Goal: Task Accomplishment & Management: Manage account settings

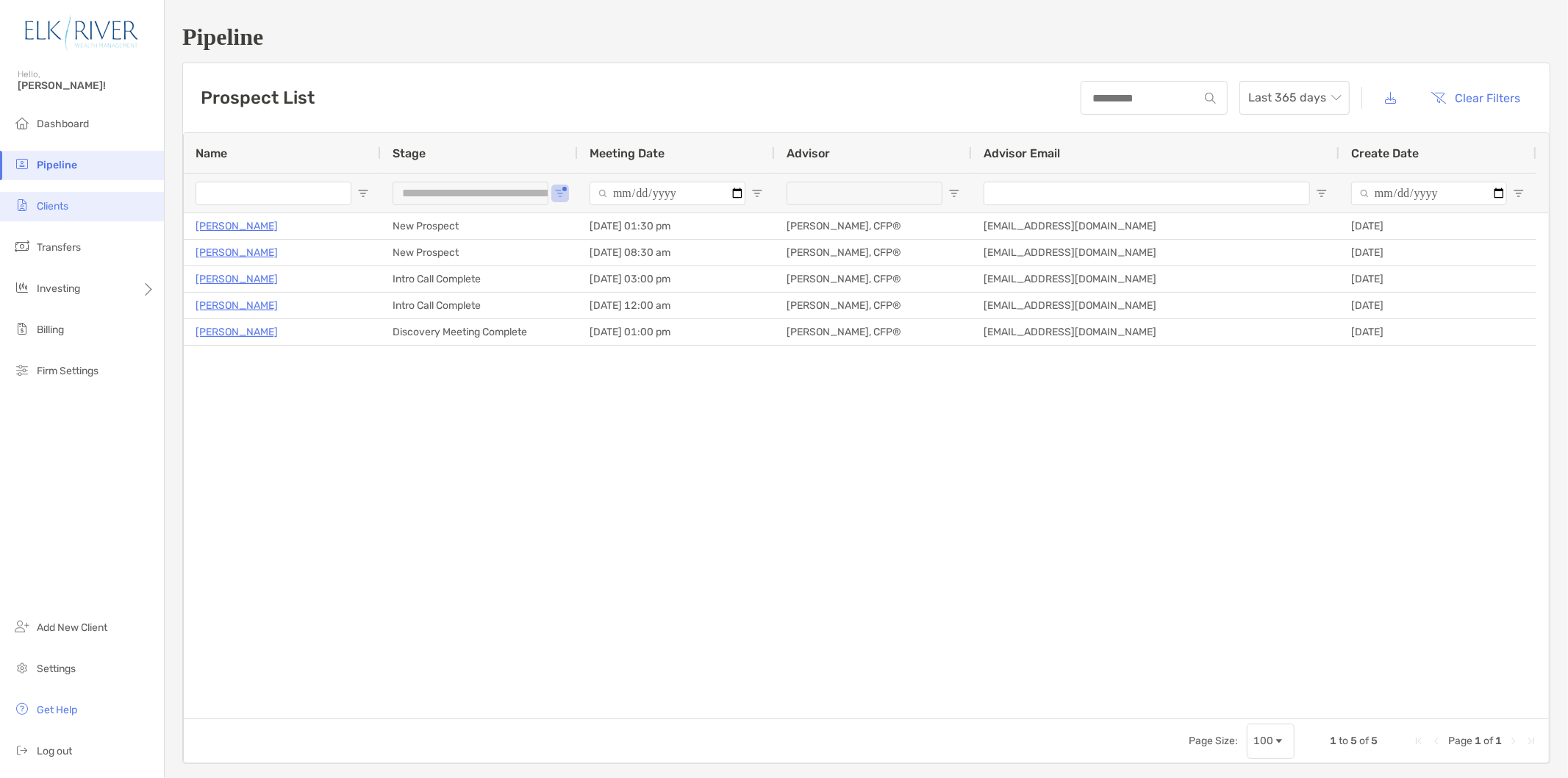
click at [120, 207] on li "Clients" at bounding box center [82, 206] width 164 height 30
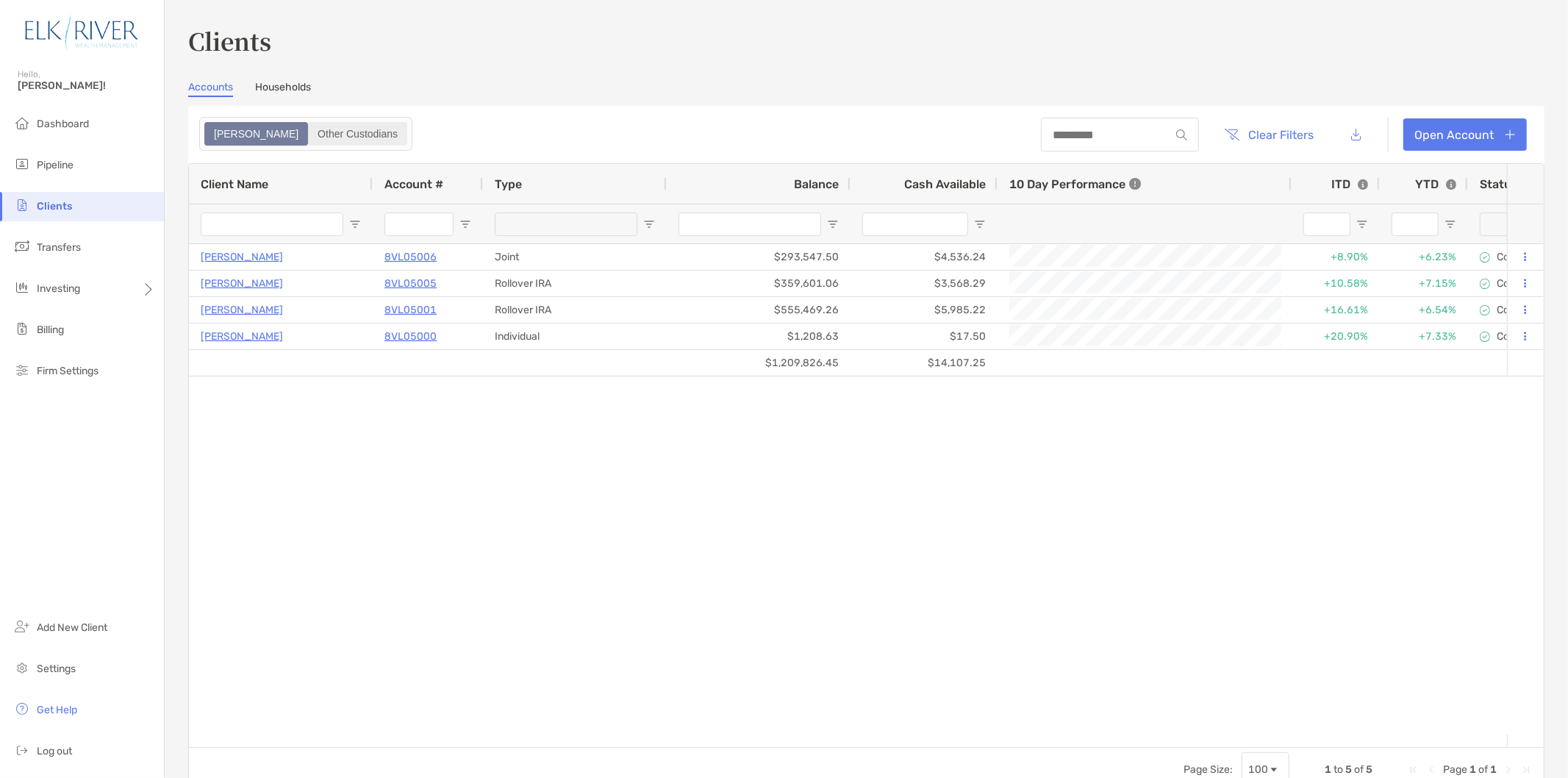
click at [309, 137] on div "Other Custodians" at bounding box center [357, 134] width 96 height 20
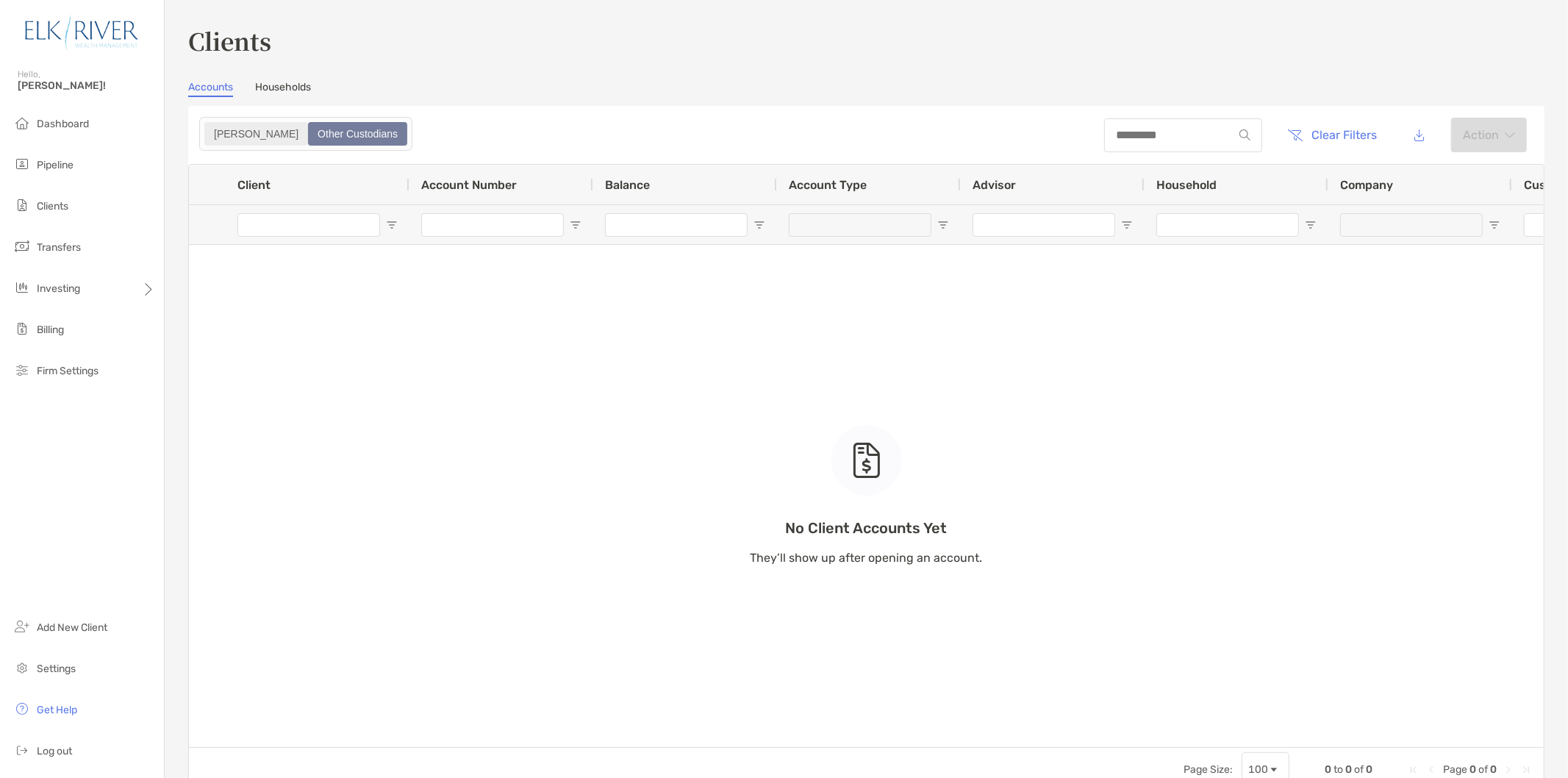
click at [216, 135] on div "[PERSON_NAME]" at bounding box center [257, 134] width 101 height 20
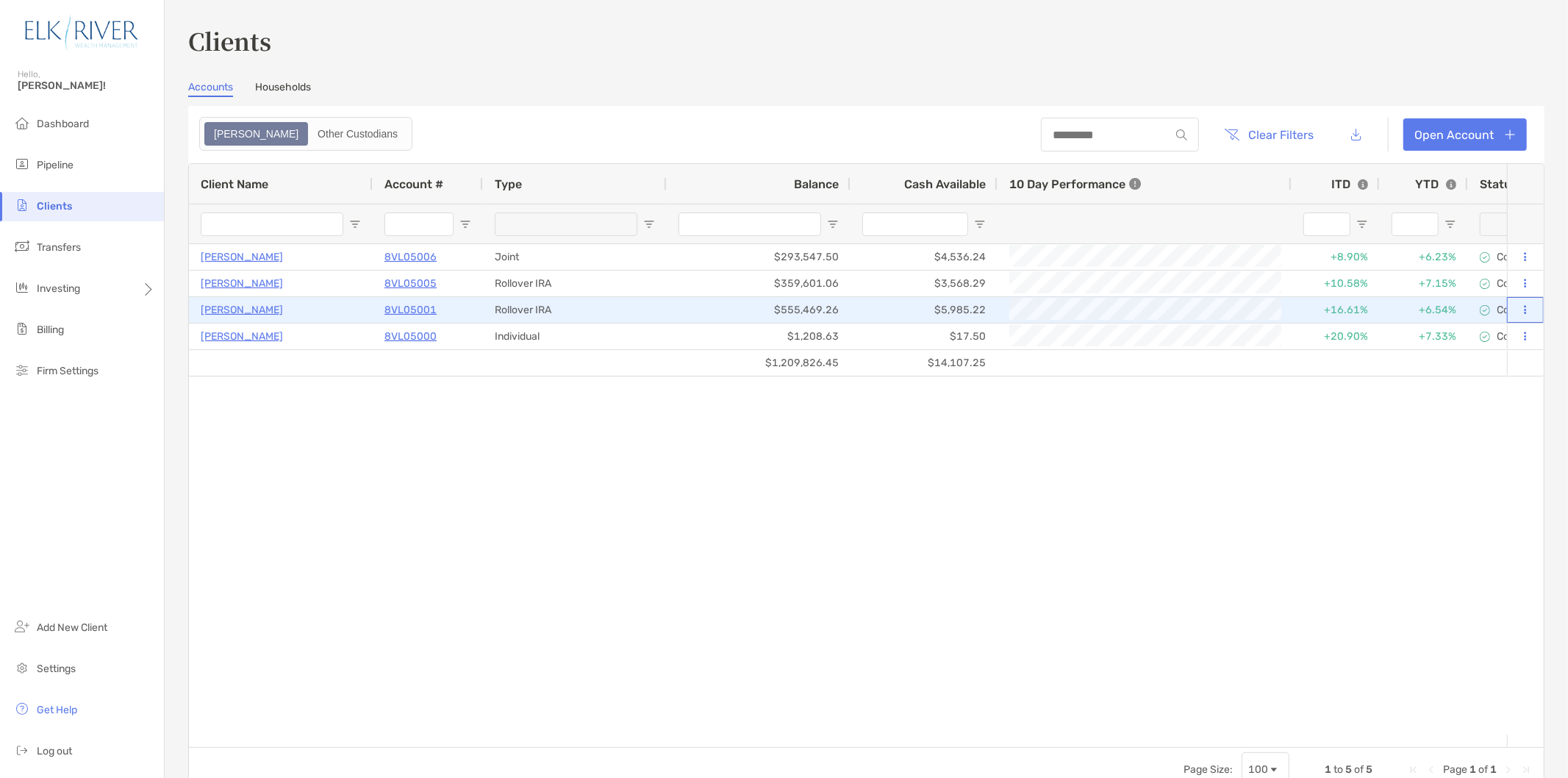
click at [1519, 306] on button at bounding box center [1526, 309] width 14 height 14
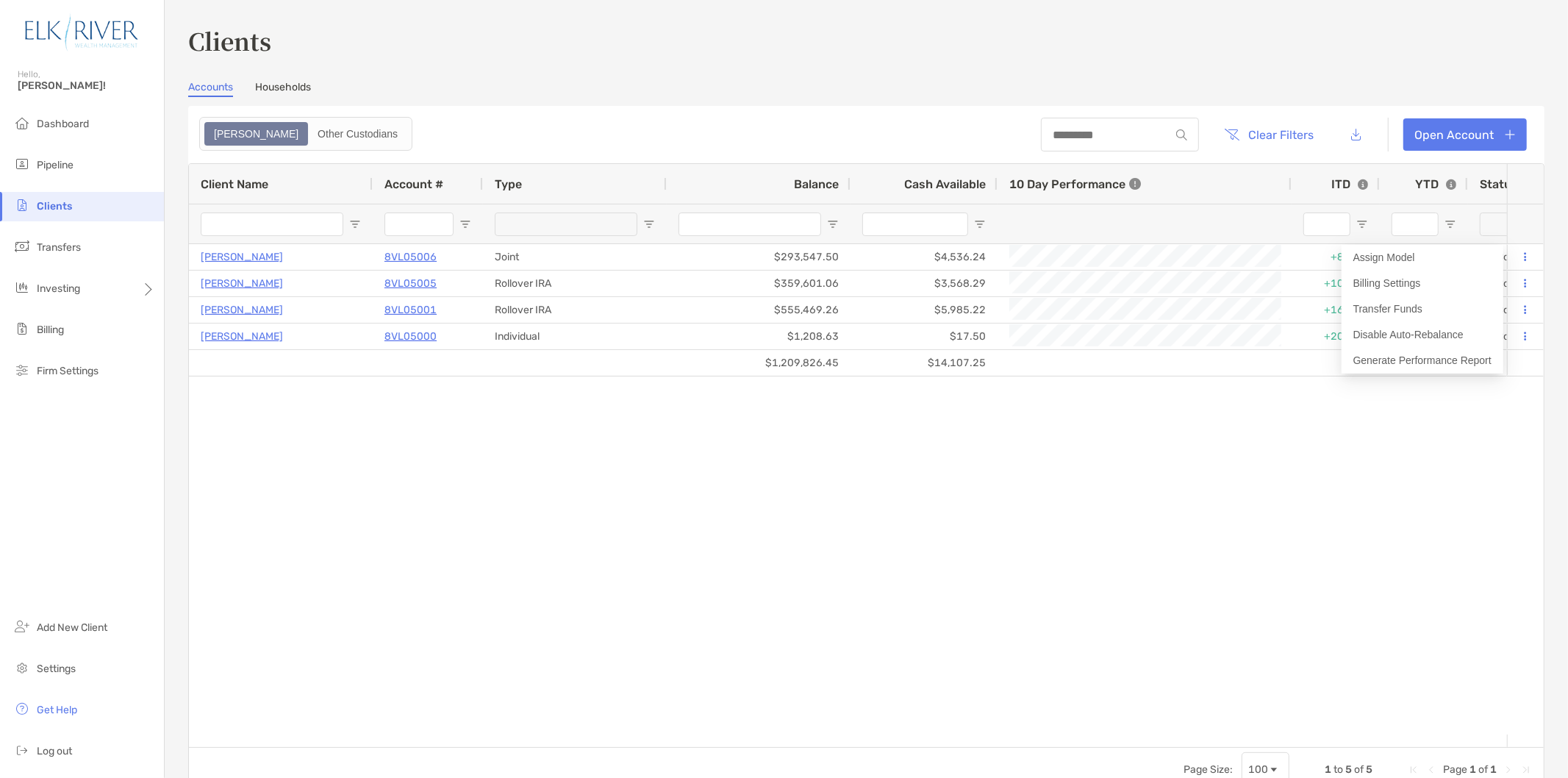
click at [1421, 447] on div "[PERSON_NAME] 8VL05006 Joint $293,547.50 $4,536.24 +8.90% +6.23% Completed Mode…" at bounding box center [848, 489] width 1318 height 491
drag, startPoint x: 904, startPoint y: 517, endPoint x: 811, endPoint y: 576, distance: 110.1
click at [810, 572] on div "[PERSON_NAME] 8VL05006 Joint $293,547.50 $4,536.24 +8.90% +6.23% Completed Mode…" at bounding box center [848, 489] width 1318 height 491
drag, startPoint x: 821, startPoint y: 582, endPoint x: 654, endPoint y: 587, distance: 167.1
click at [654, 587] on div "[PERSON_NAME] 8VL05006 Joint $293,547.50 $4,536.24 +8.90% +6.23% Completed Mode…" at bounding box center [848, 489] width 1318 height 491
